Goal: Task Accomplishment & Management: Complete application form

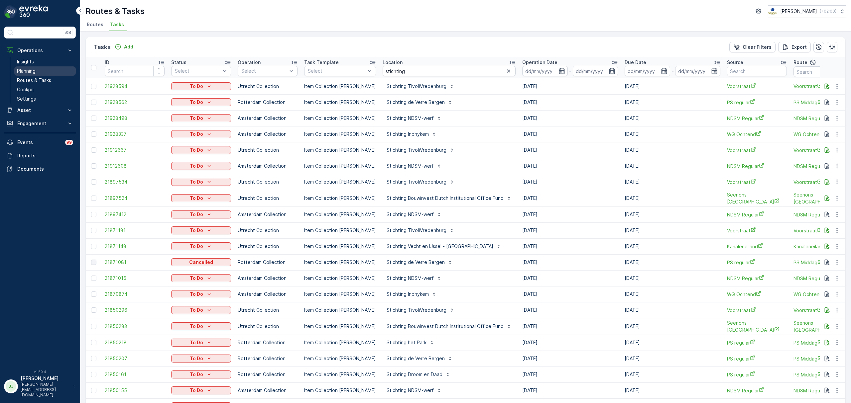
click at [32, 70] on p "Planning" at bounding box center [26, 71] width 19 height 7
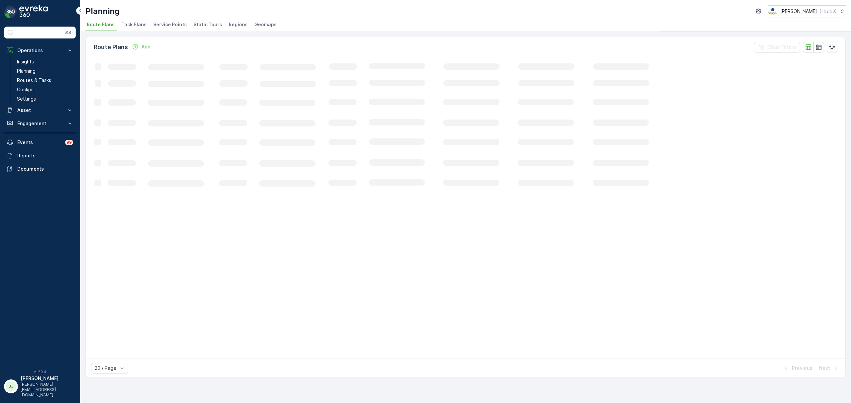
click at [128, 24] on span "Task Plans" at bounding box center [133, 24] width 25 height 7
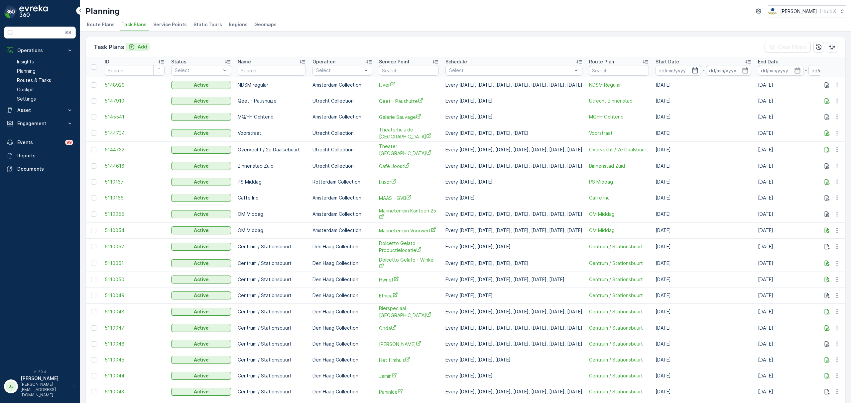
click at [135, 46] on icon "Add" at bounding box center [131, 47] width 7 height 7
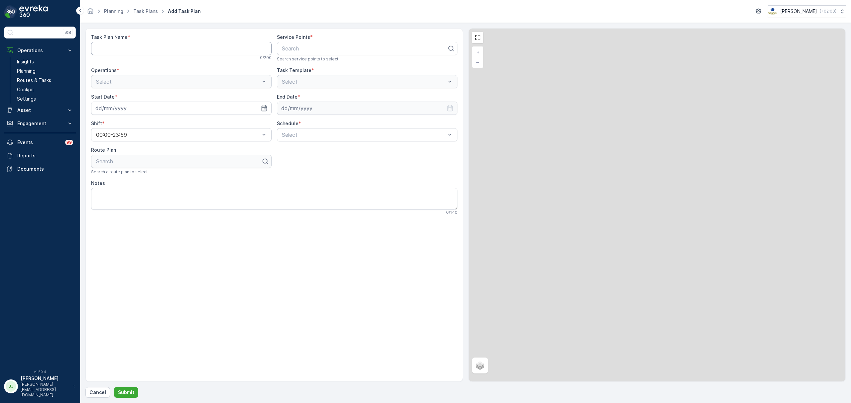
click at [156, 45] on Name "Task Plan Name" at bounding box center [181, 48] width 180 height 13
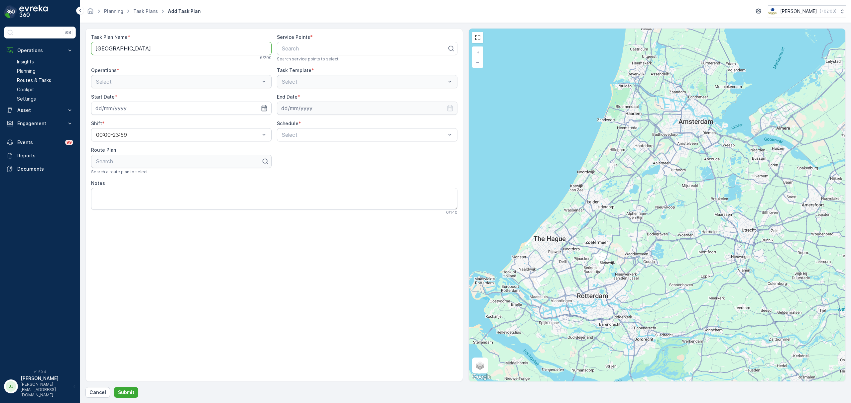
type Name "[GEOGRAPHIC_DATA]"
type input "Dropp"
click at [303, 95] on div "Droppie - Smaragdplein" at bounding box center [367, 98] width 180 height 11
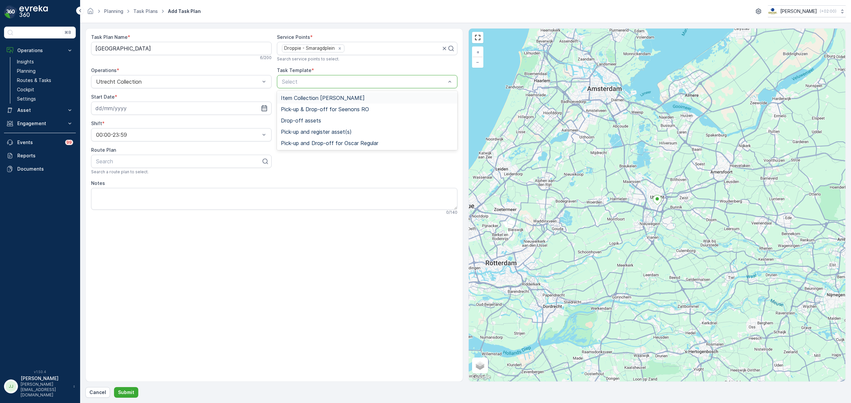
click at [315, 103] on div "Item Collection [PERSON_NAME]" at bounding box center [367, 97] width 180 height 11
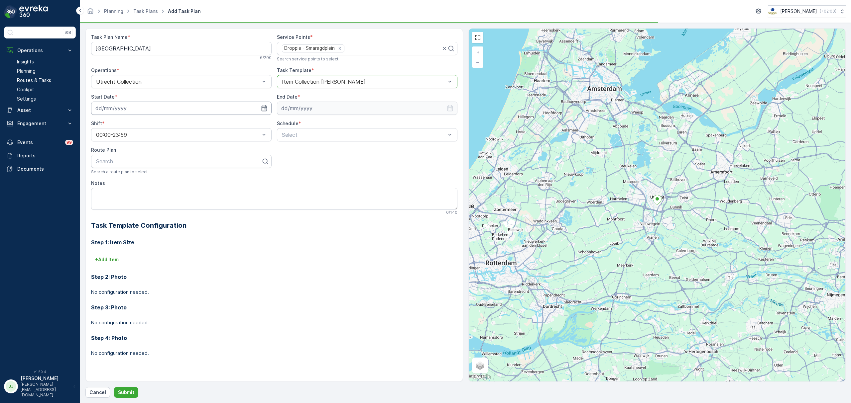
click at [219, 109] on input at bounding box center [181, 108] width 180 height 13
click at [116, 192] on div "22" at bounding box center [114, 190] width 11 height 11
click at [145, 110] on input "[DATE]" at bounding box center [181, 108] width 180 height 13
click at [127, 190] on div "23" at bounding box center [126, 190] width 11 height 11
type input "[DATE]"
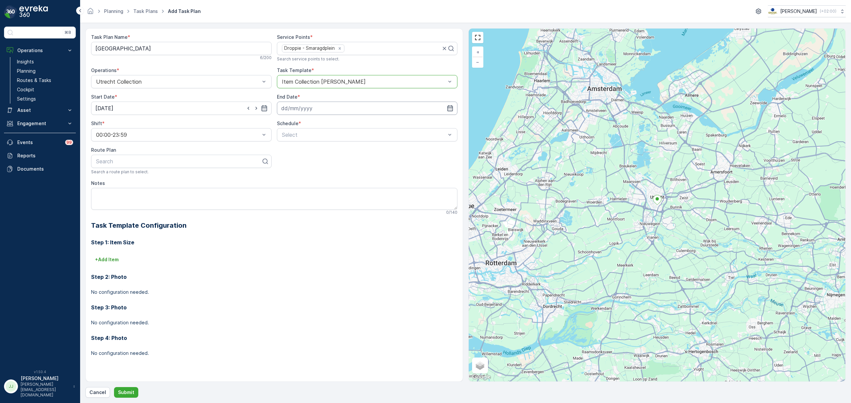
click at [309, 108] on input at bounding box center [367, 108] width 180 height 13
click at [331, 126] on icon at bounding box center [334, 124] width 7 height 7
click at [326, 186] on span "2030" at bounding box center [329, 185] width 11 height 7
click at [303, 120] on div "[DATE] [DATE] Su Mo Tu We Th Fr Sa 1 2 3 4 5 6 7 8 9 10 11 12 13 14 15 16 17 18…" at bounding box center [328, 166] width 102 height 100
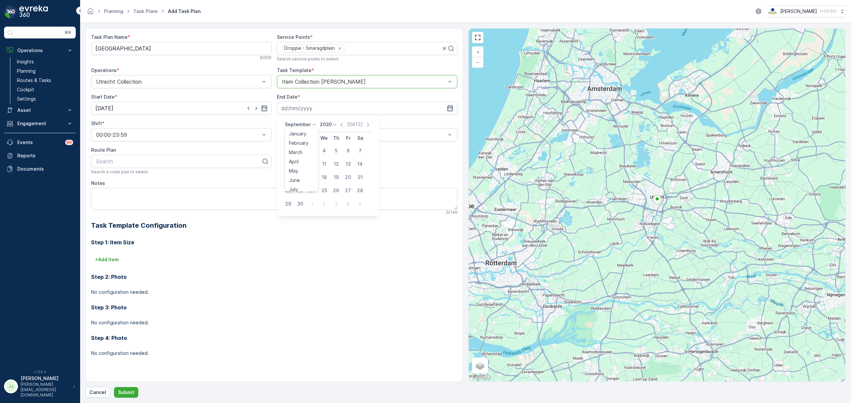
click at [306, 124] on p "September" at bounding box center [298, 124] width 26 height 7
click at [298, 183] on span "December" at bounding box center [300, 185] width 23 height 7
click at [300, 127] on p "December" at bounding box center [297, 124] width 24 height 7
click at [302, 167] on span "October" at bounding box center [298, 167] width 19 height 7
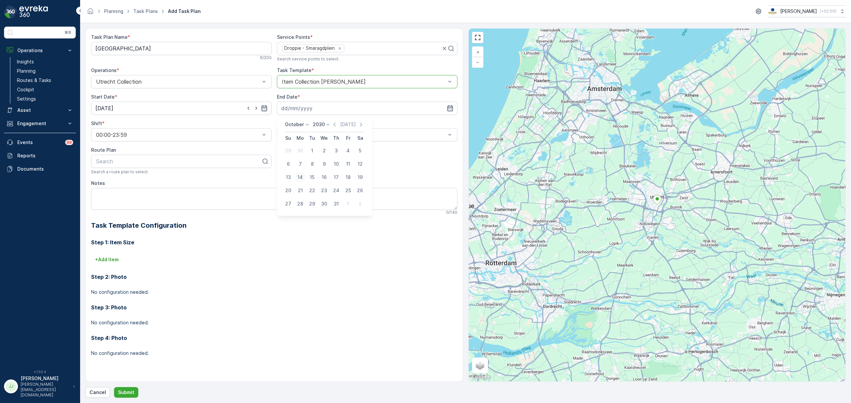
click at [302, 174] on div "14" at bounding box center [300, 177] width 11 height 11
type input "[DATE]"
click at [322, 168] on div "Weekly" at bounding box center [367, 162] width 180 height 11
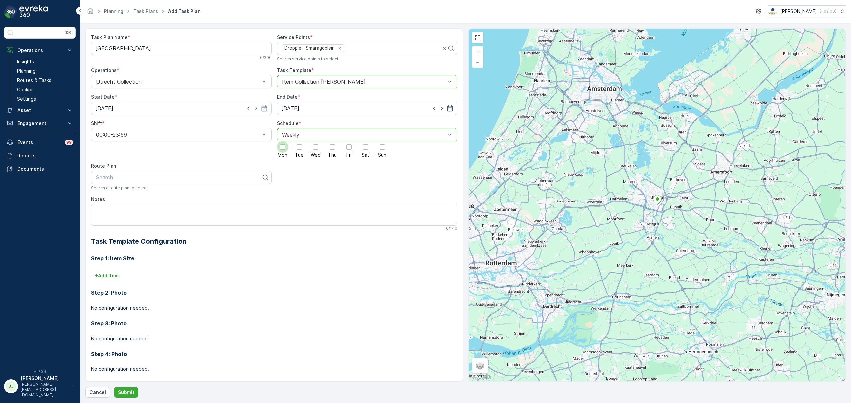
click at [281, 150] on div at bounding box center [282, 147] width 5 height 5
click at [282, 142] on input "Mon" at bounding box center [282, 142] width 0 height 0
click at [136, 177] on div at bounding box center [178, 177] width 166 height 6
type input "[GEOGRAPHIC_DATA]"
click at [141, 197] on div "[GEOGRAPHIC_DATA]" at bounding box center [181, 193] width 180 height 11
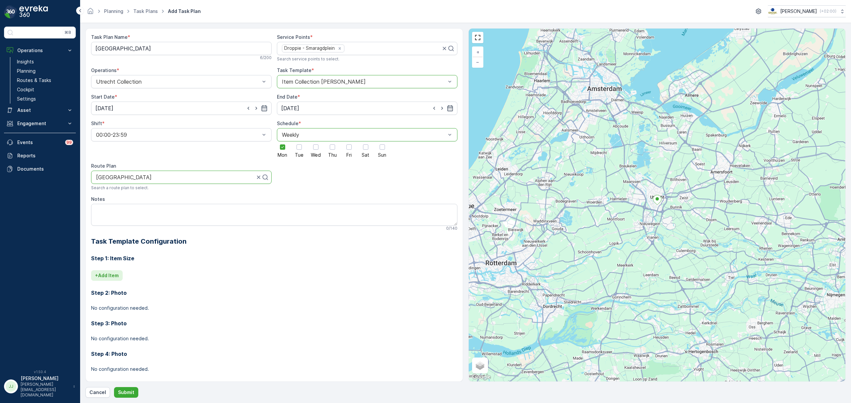
click at [114, 276] on p "+ Add Item" at bounding box center [107, 275] width 24 height 7
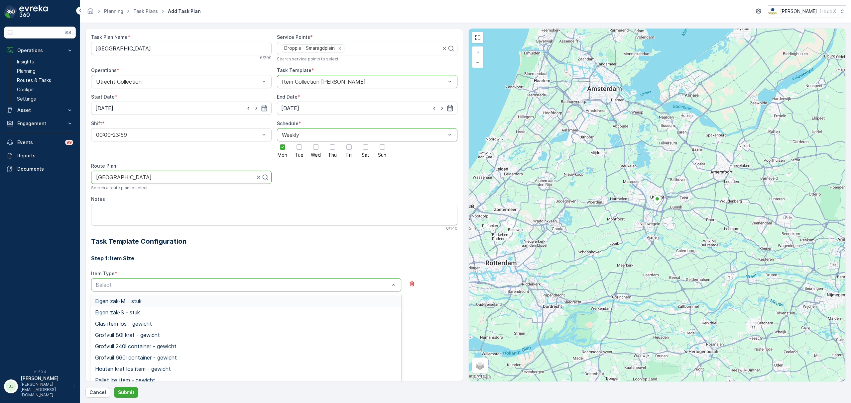
type input "Pd"
click at [136, 318] on span "Vervuild PD zak-L (140) - stuk" at bounding box center [132, 319] width 74 height 6
click at [132, 284] on div at bounding box center [242, 285] width 295 height 6
type input "pd"
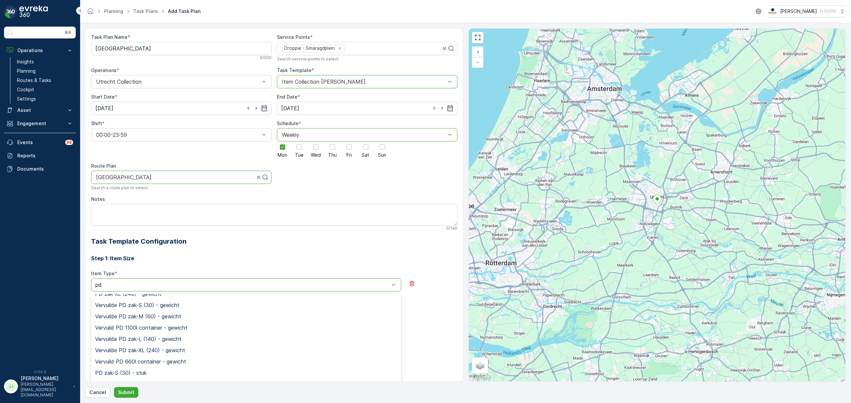
scroll to position [85, 0]
click at [136, 353] on span "PD zak-L (140) - stuk" at bounding box center [121, 352] width 53 height 6
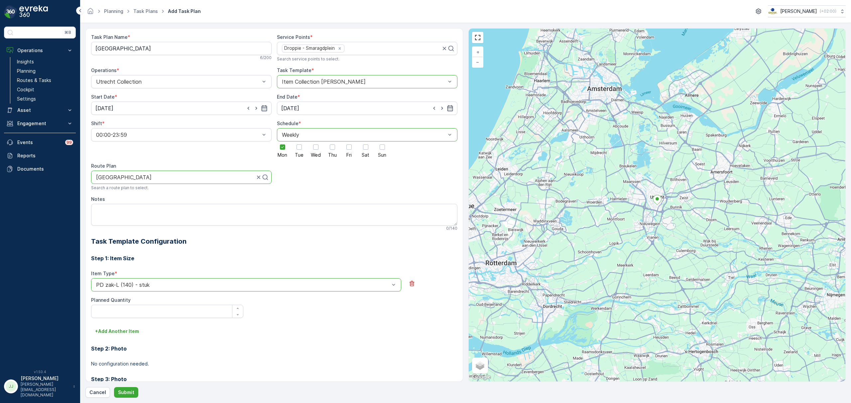
click at [137, 318] on Quantity "Planned Quantity" at bounding box center [167, 311] width 152 height 13
type Quantity "6"
click at [131, 394] on p "Submit" at bounding box center [126, 392] width 16 height 7
